Goal: Complete application form

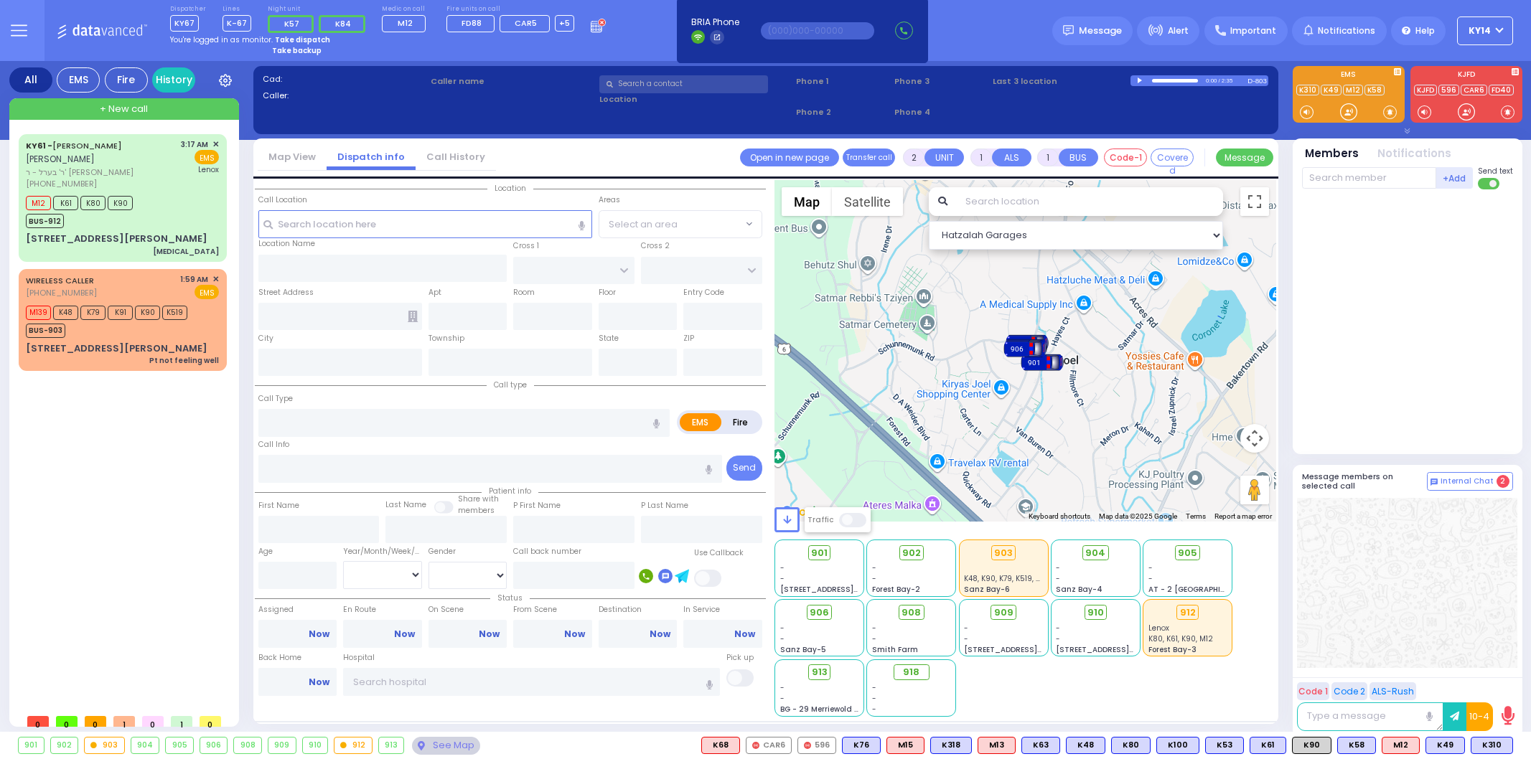
select select
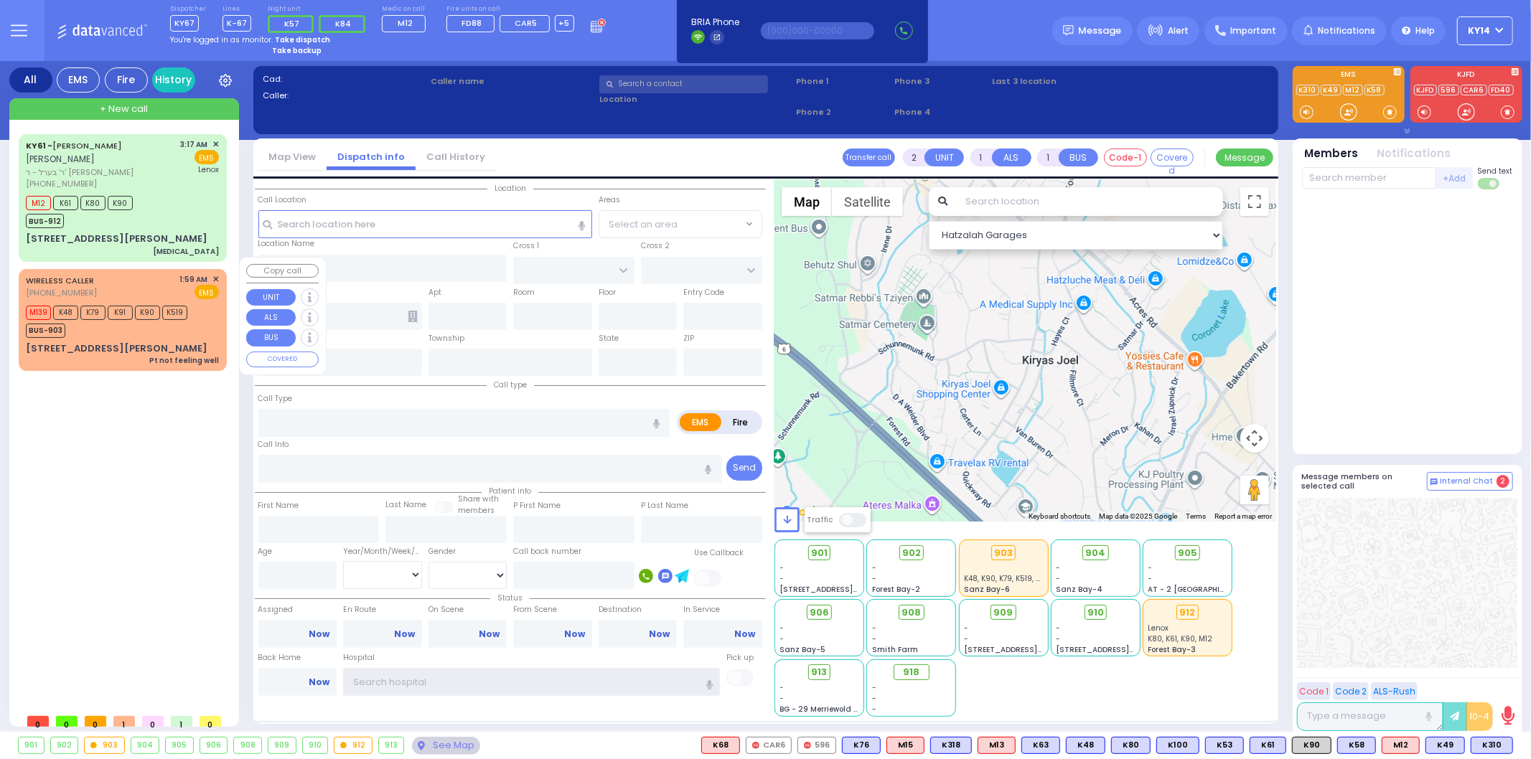
type input "ky14"
click at [155, 273] on div "WIRELESS CALLER [PHONE_NUMBER] 1:59 AM ✕ EMS" at bounding box center [122, 286] width 193 height 27
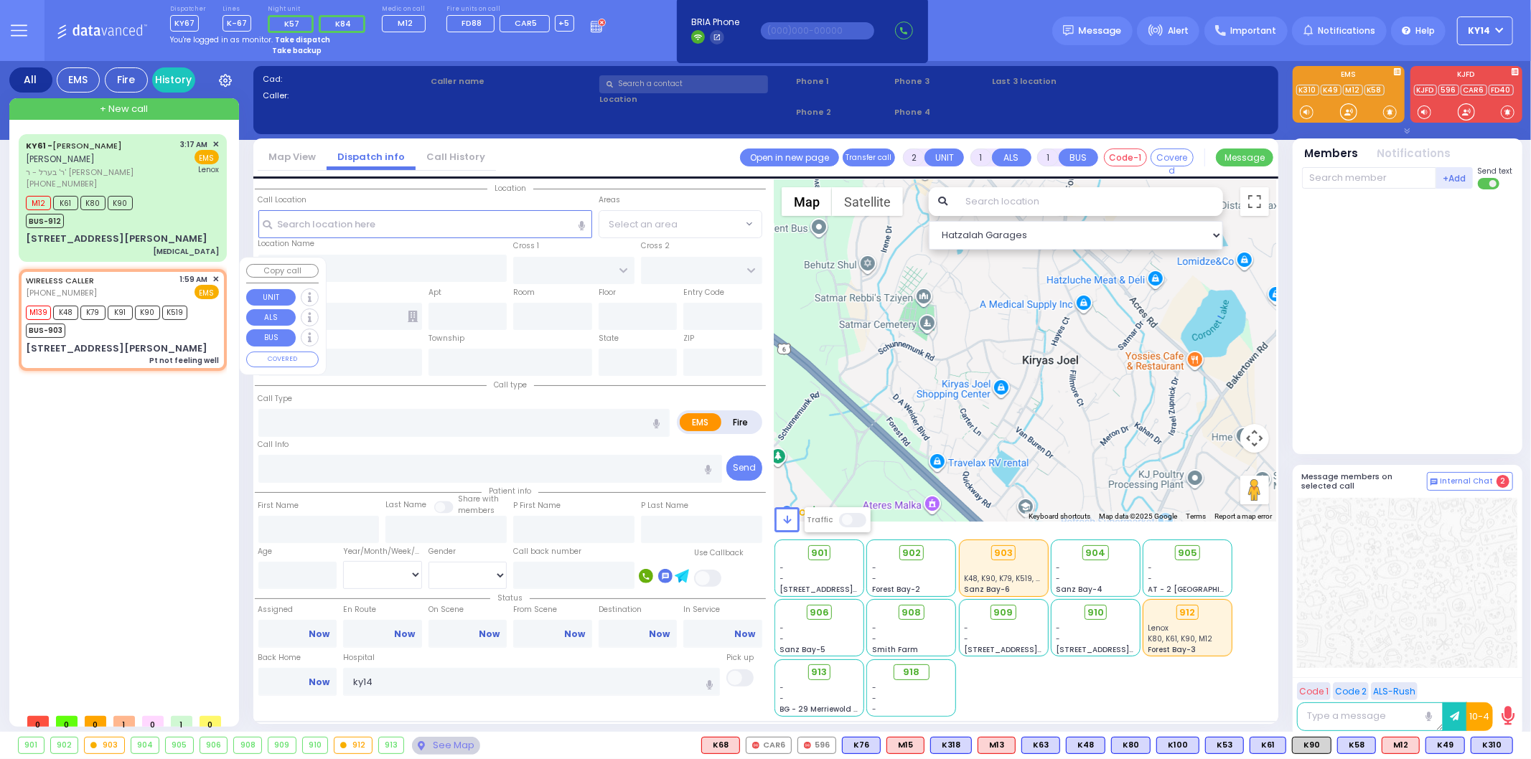
type input "6"
select select
type input "Pt not feeling well"
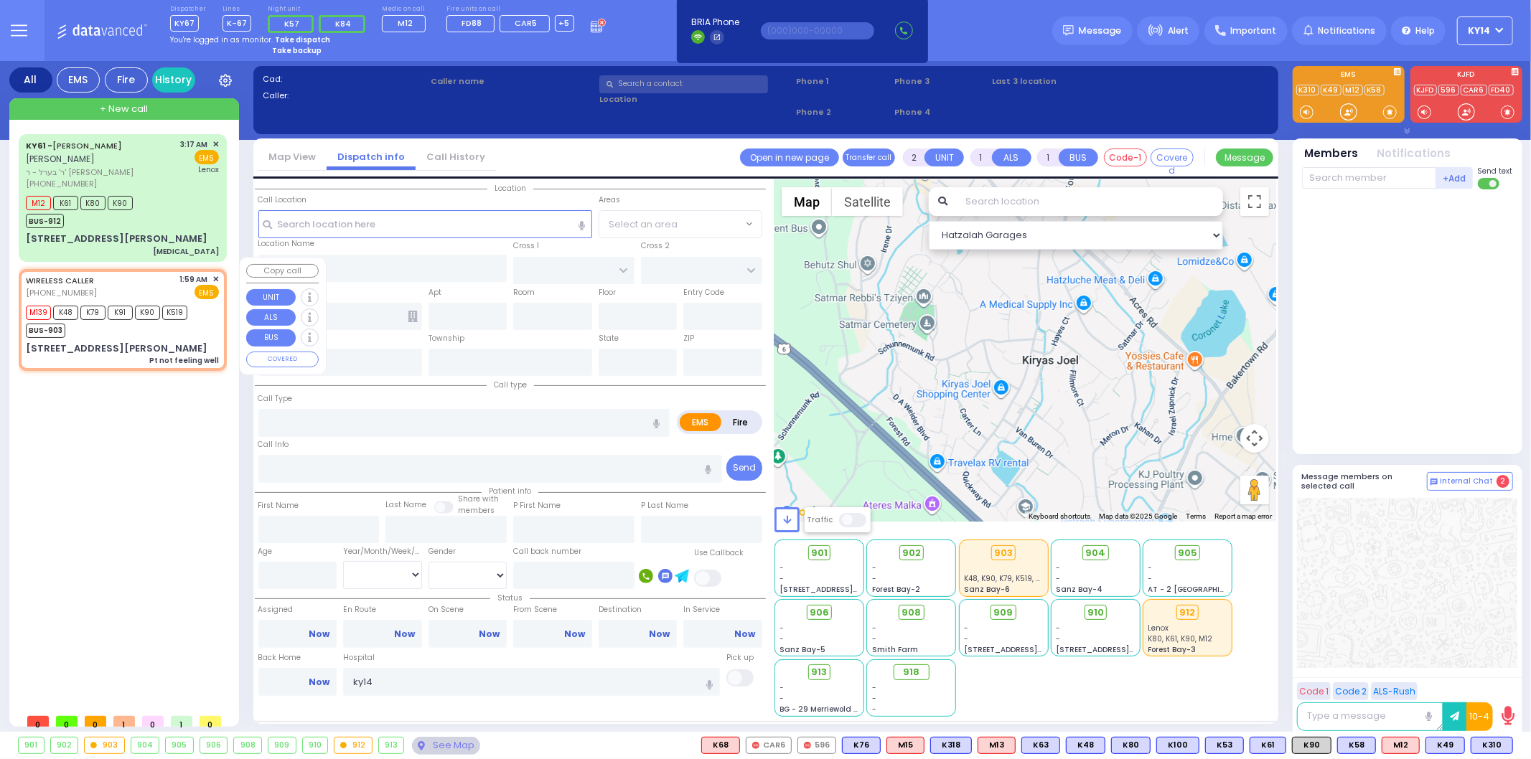
radio input "true"
type input "[PERSON_NAME]"
type input "Neiman"
type input "32"
select select "Year"
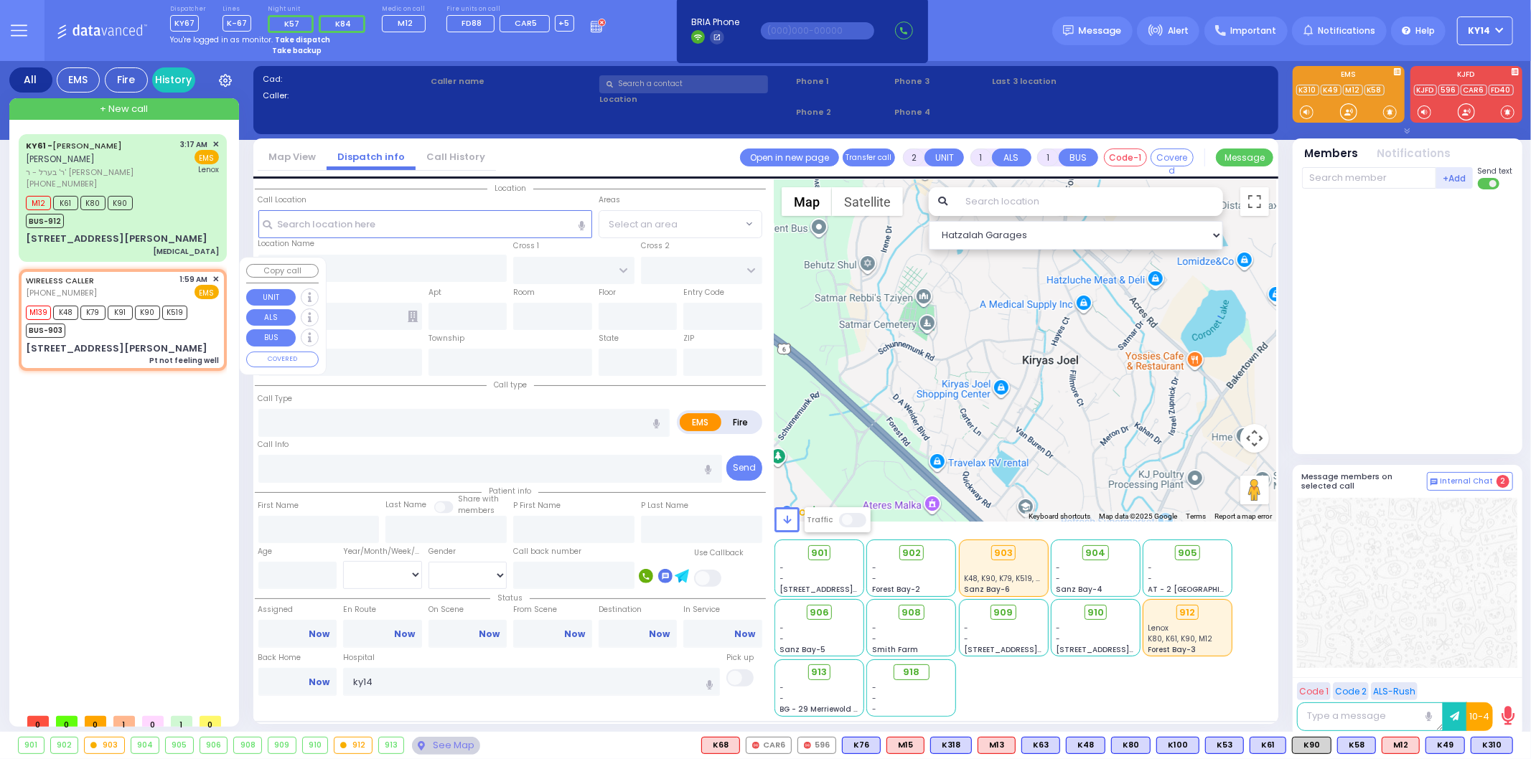
select select "[DEMOGRAPHIC_DATA]"
type input "01:59"
type input "02:00"
type input "04:26"
type input "[GEOGRAPHIC_DATA] [STREET_ADDRESS]"
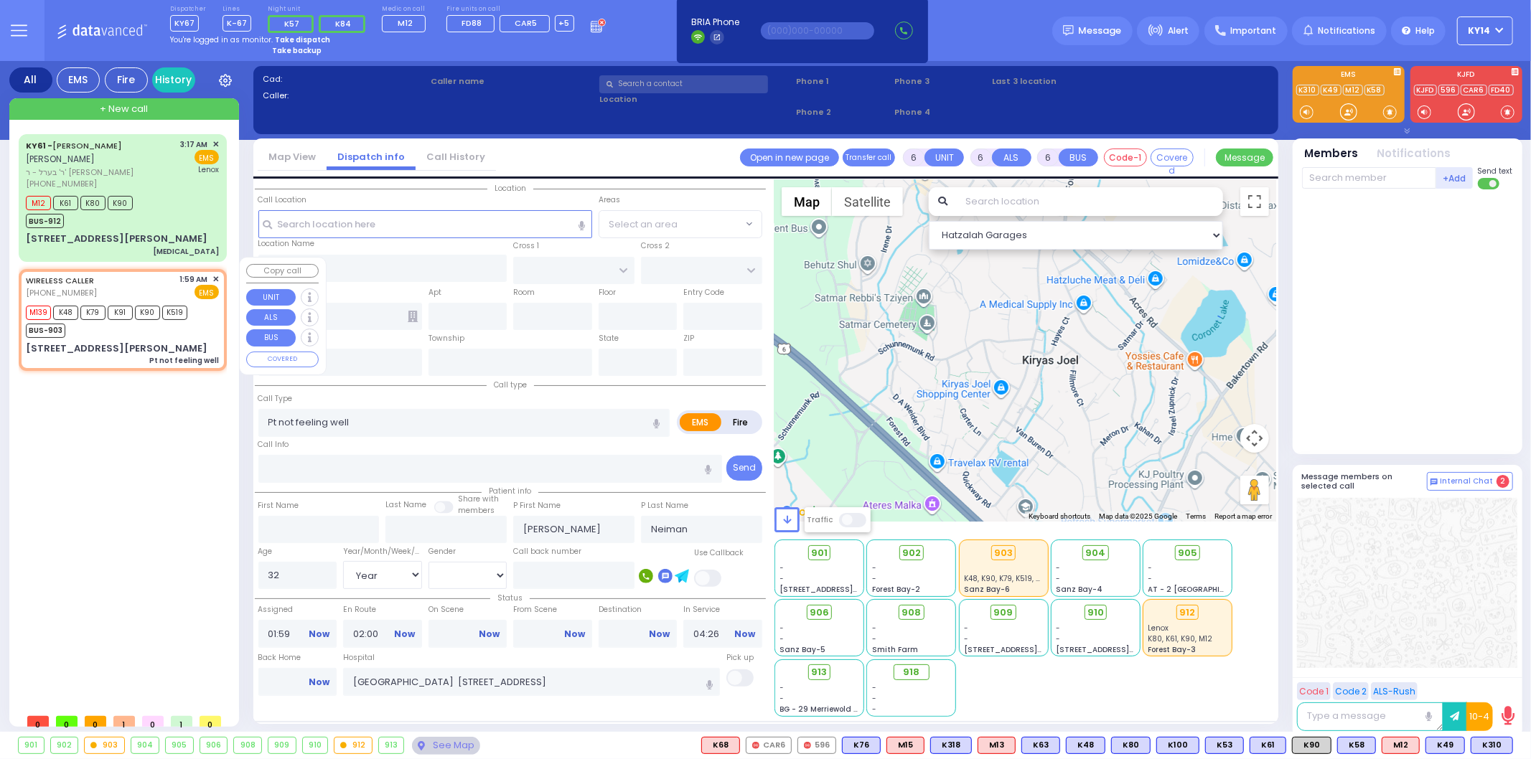
select select "Hatzalah Garages"
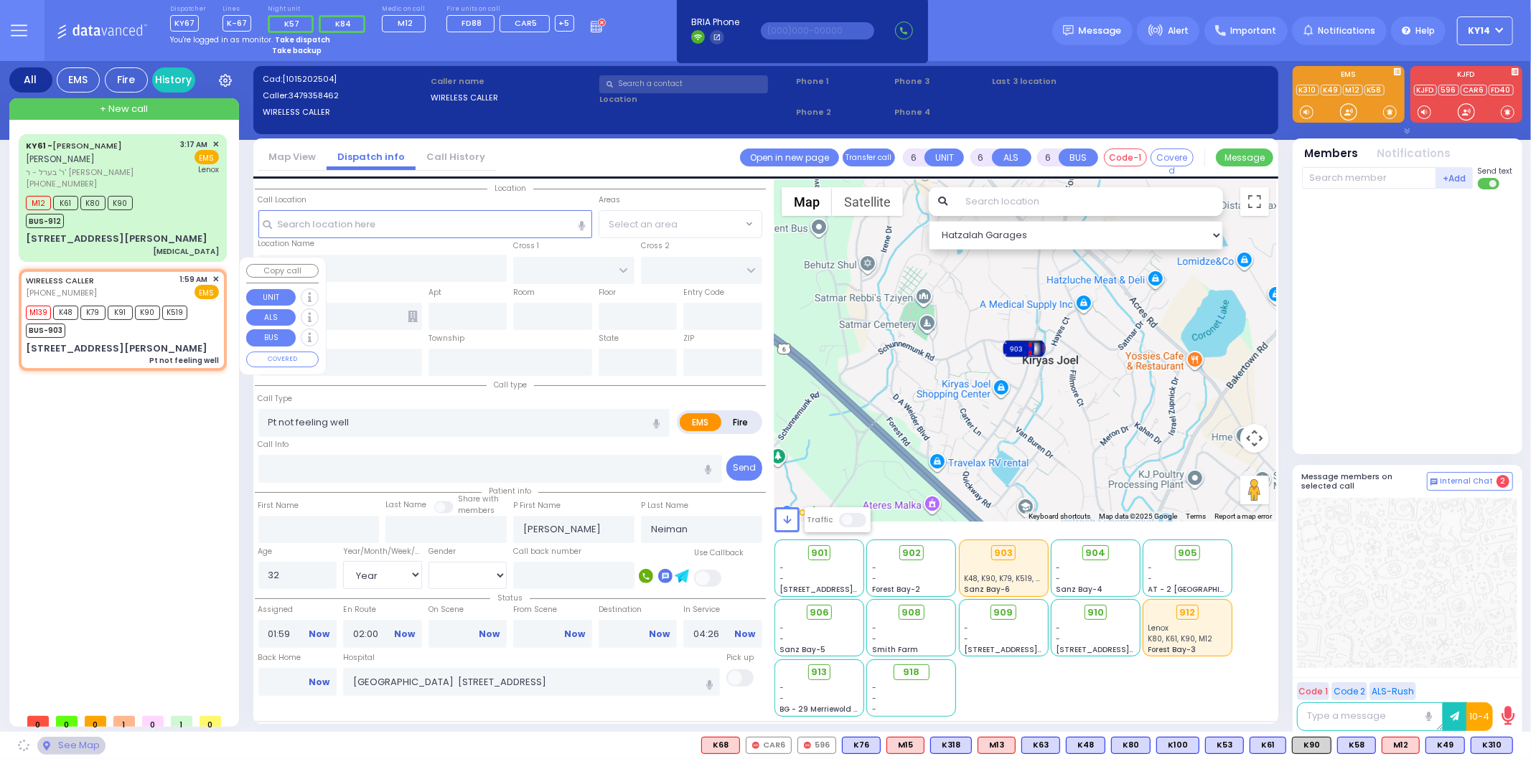
type input "BULL MINE RD"
type input "[STREET_ADDRESS][PERSON_NAME]"
type input "[PERSON_NAME]"
type input "[US_STATE]"
type input "10918"
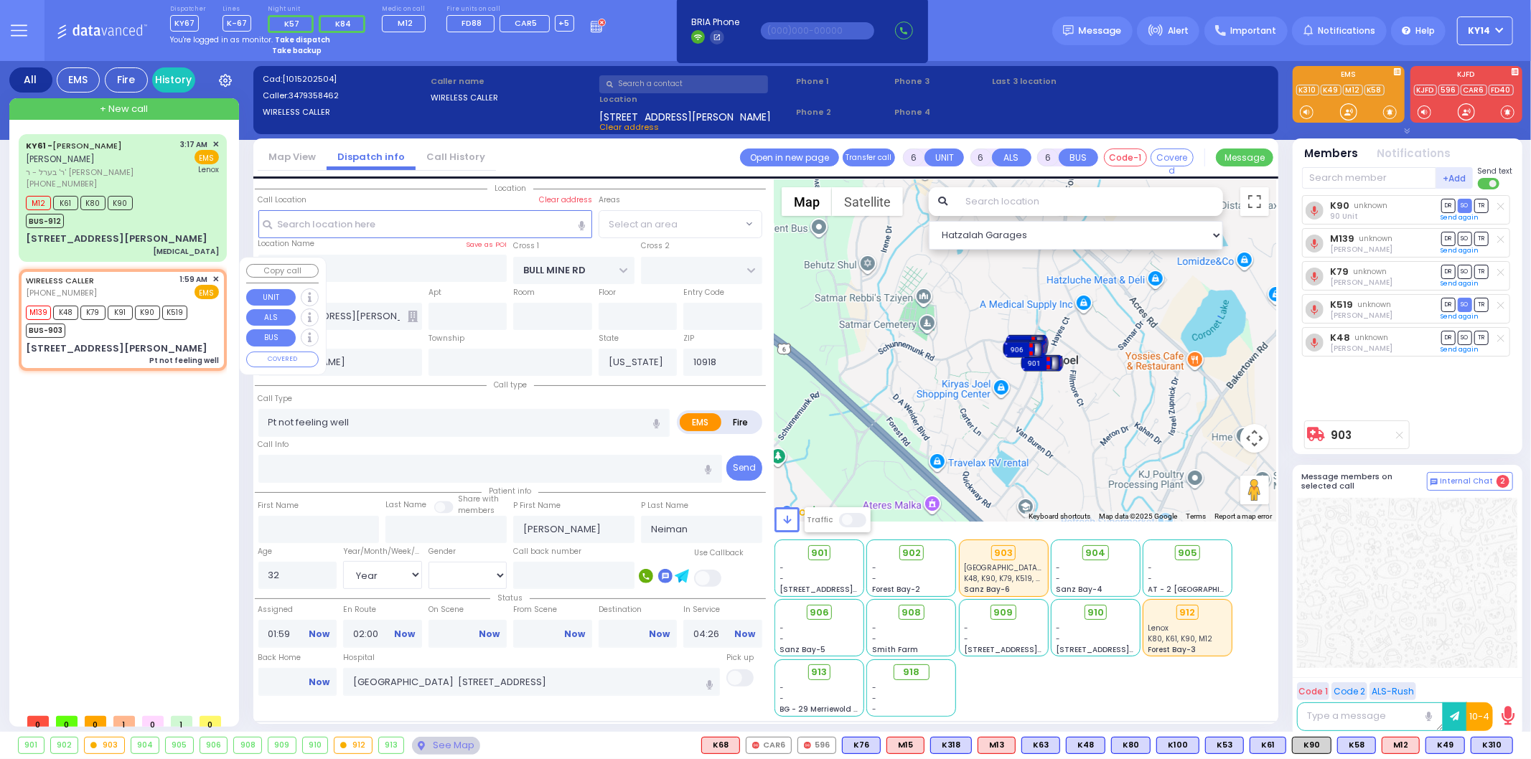
select select "CHESTER"
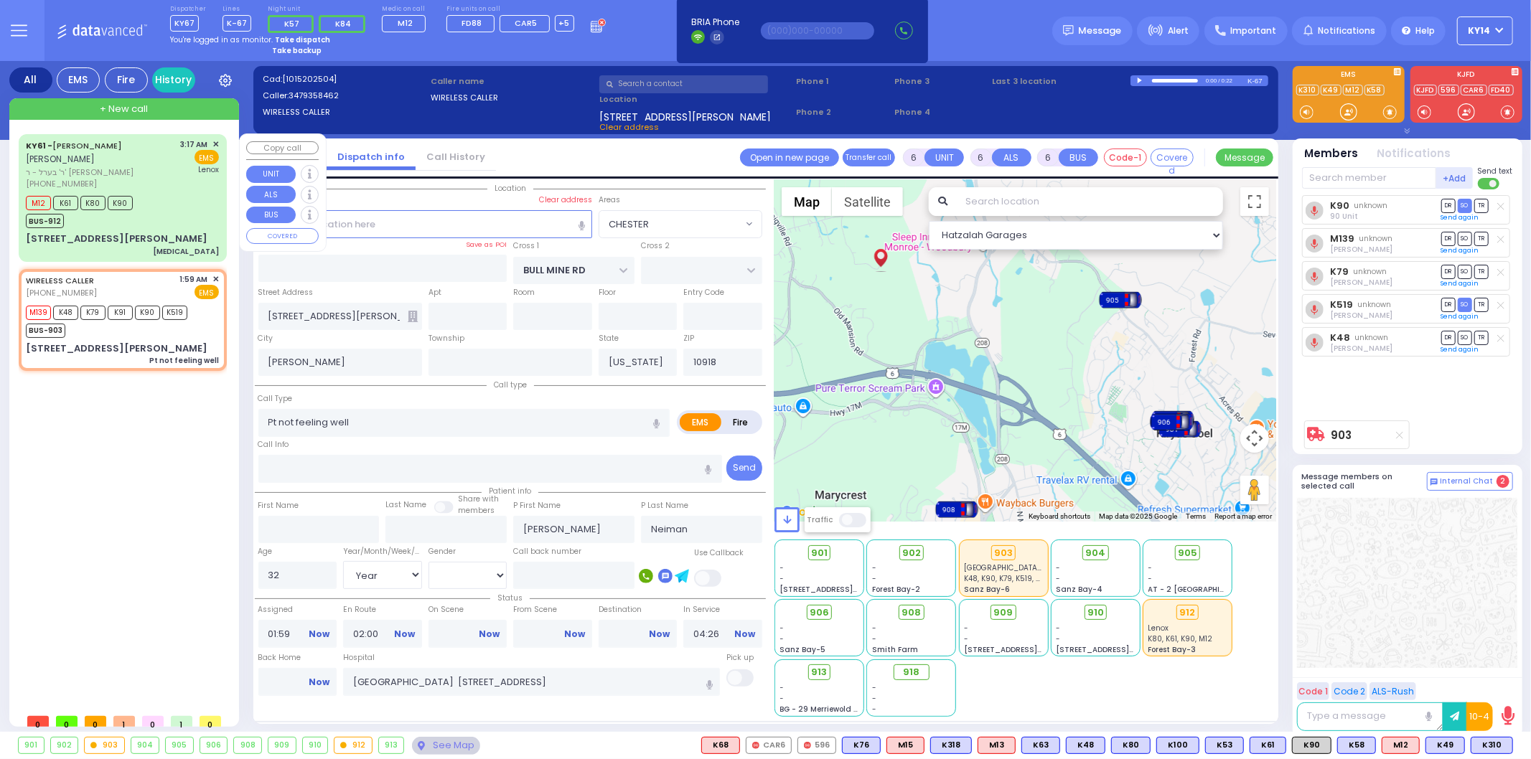
click at [166, 189] on div "[PHONE_NUMBER]" at bounding box center [101, 184] width 150 height 12
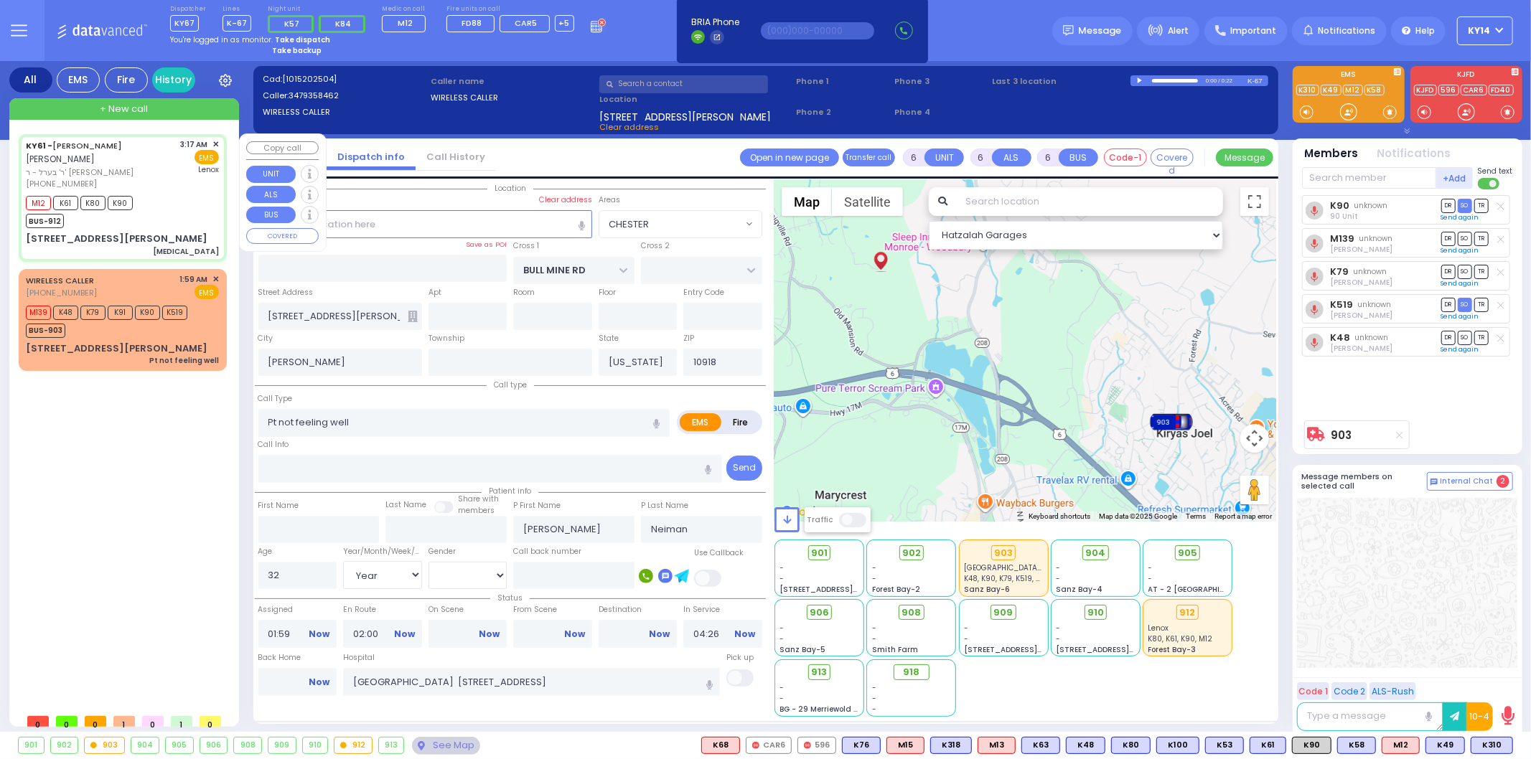
select select
type input "[MEDICAL_DATA]"
radio input "true"
type input "[PERSON_NAME]"
type input "POLACHECK"
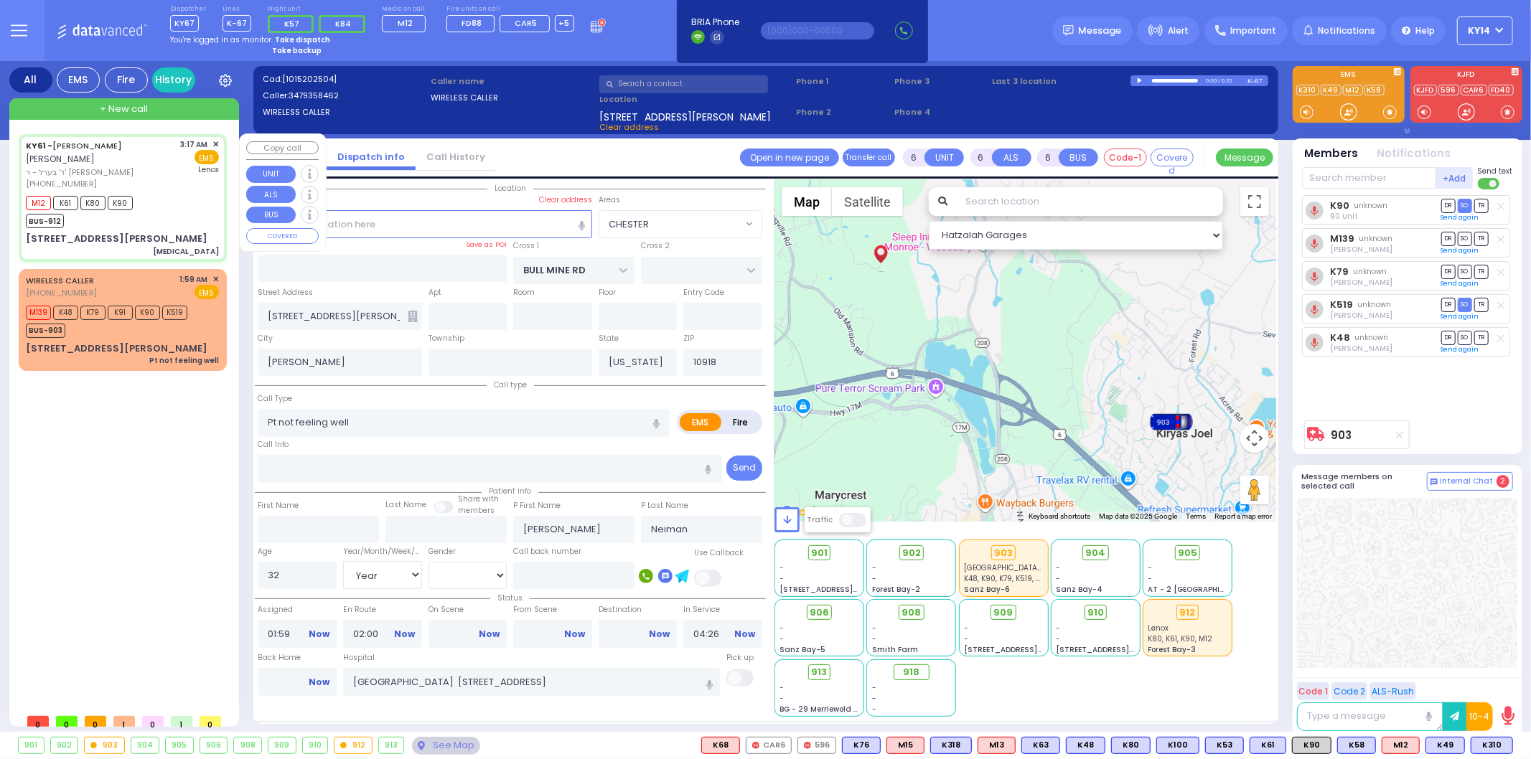
type input "[PERSON_NAME]"
select select "Year"
select select
type input "03:17"
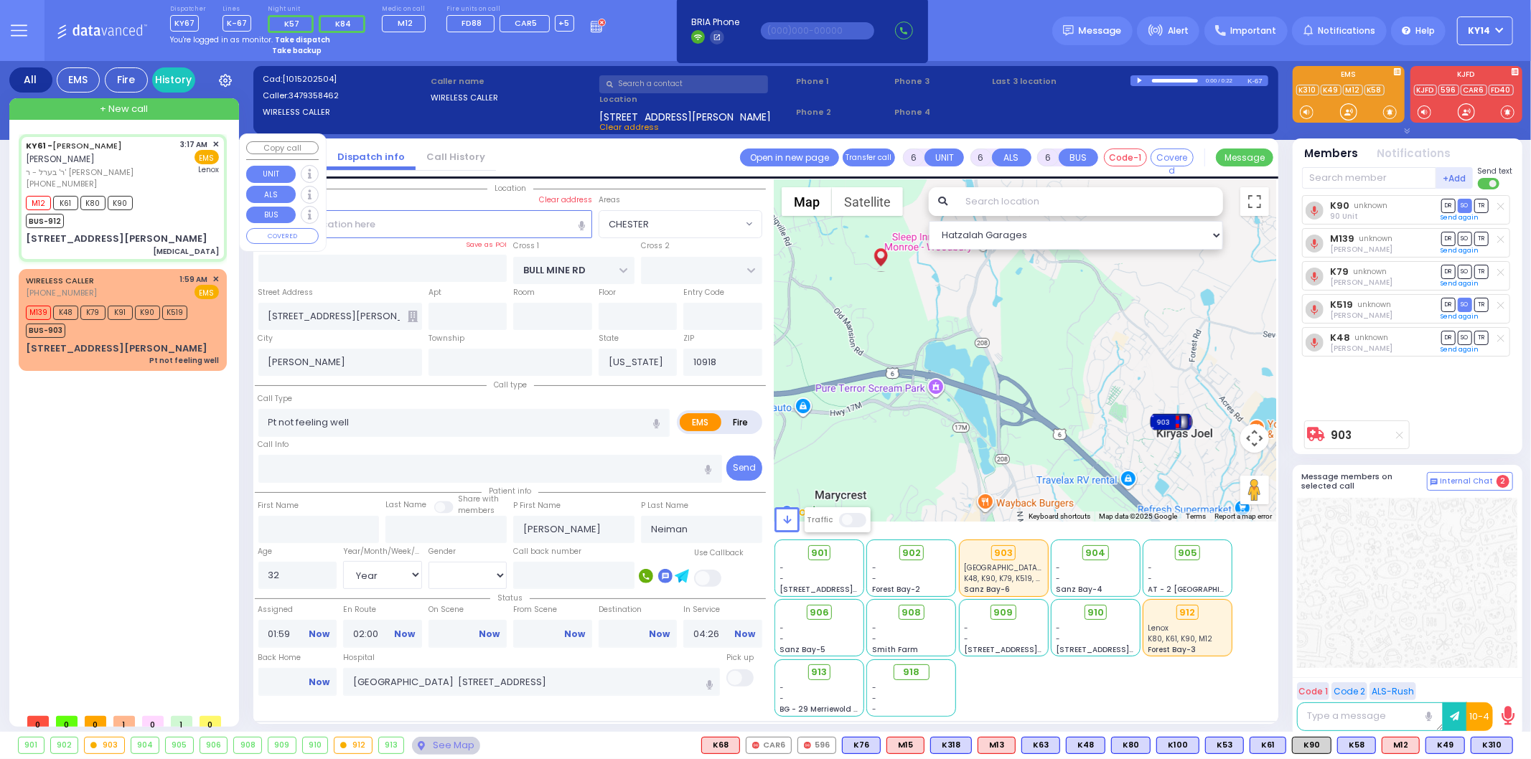
type input "03:18"
type input "03:45"
type input "[GEOGRAPHIC_DATA]"
type input "BUCHANAN COURT"
type input "GARFIELD RD"
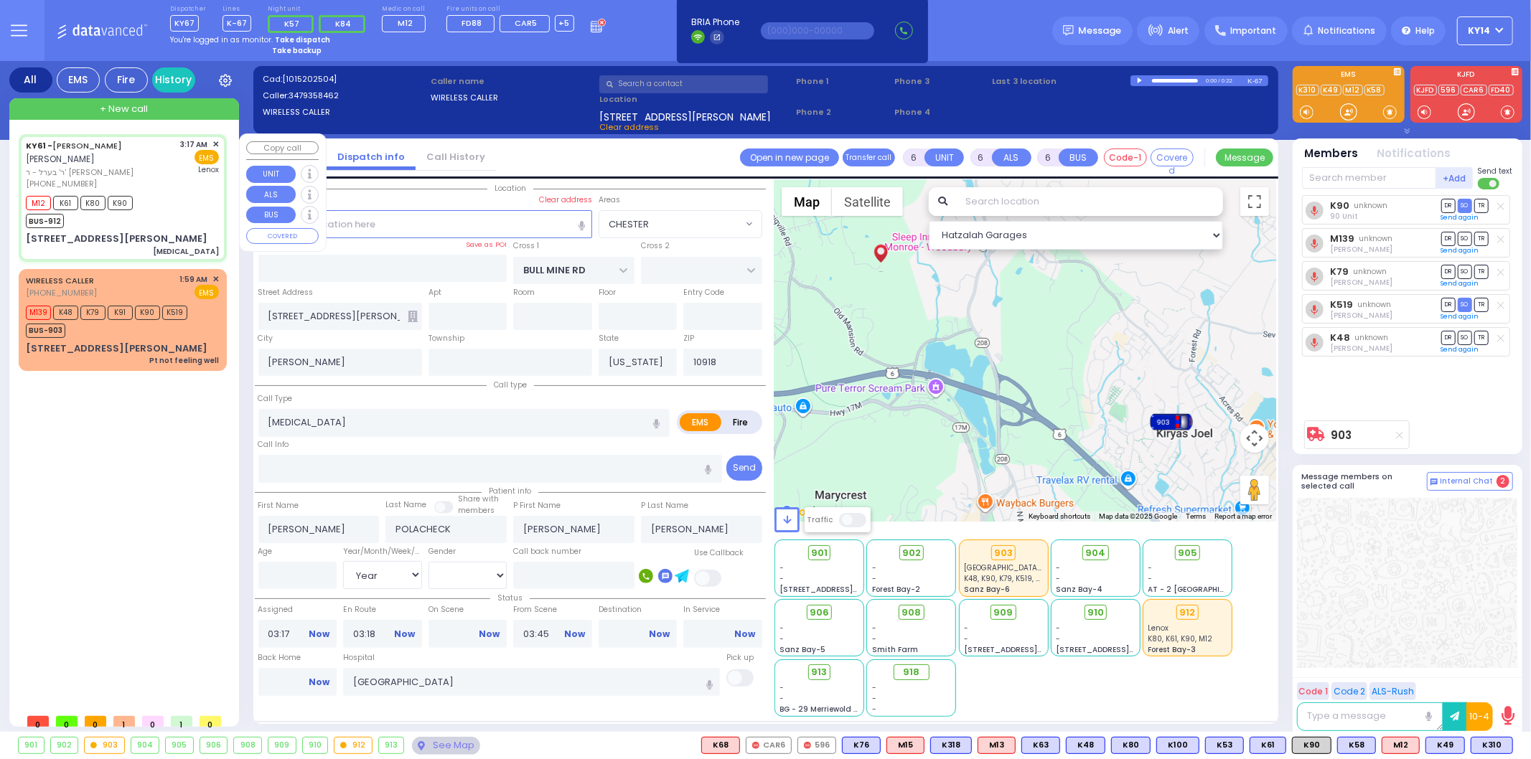
type input "[STREET_ADDRESS][PERSON_NAME]"
type input "Monroe"
type input "10950"
select select "Hatzalah Garages"
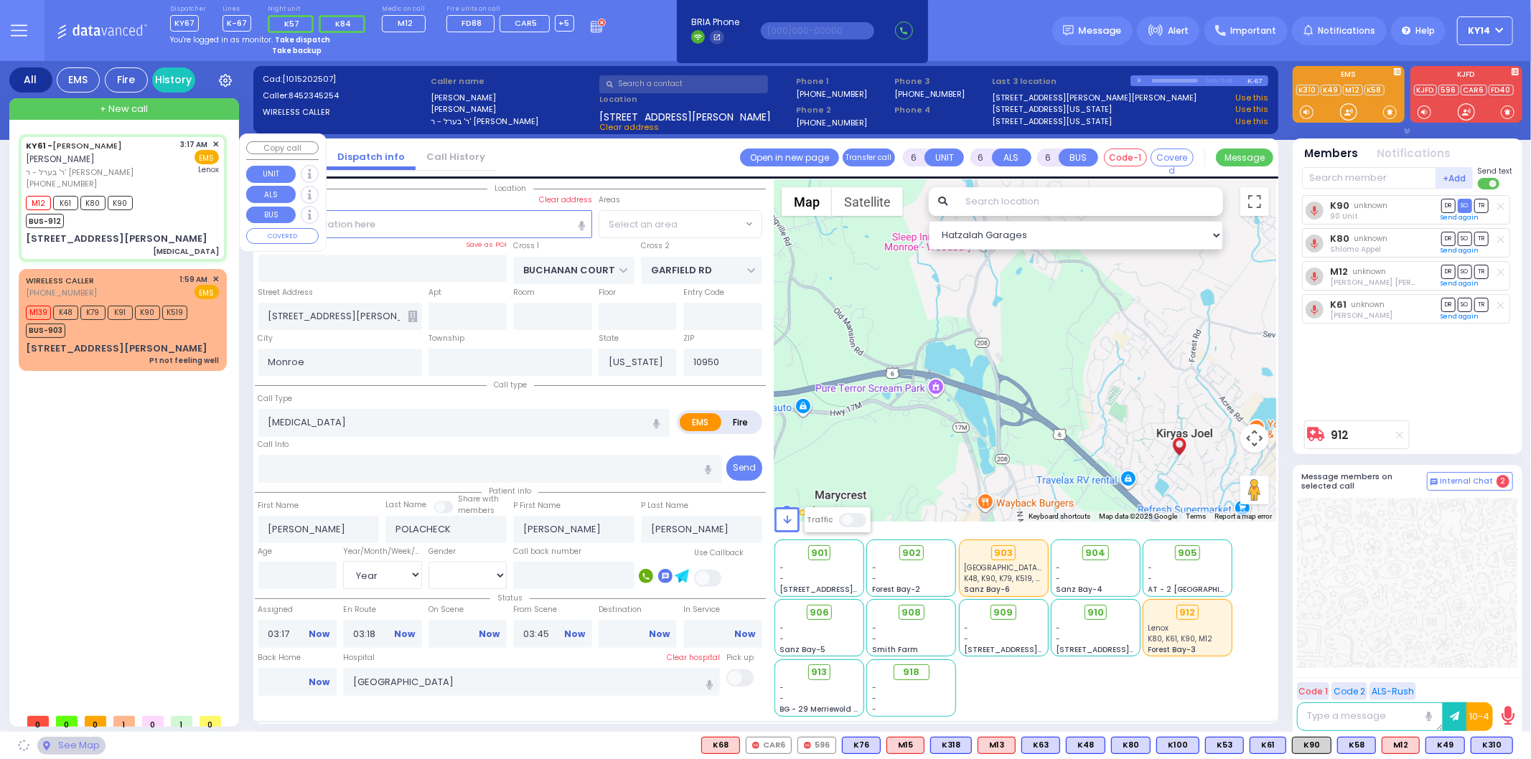
select select "SECTION 1"
